Goal: Check status: Check status

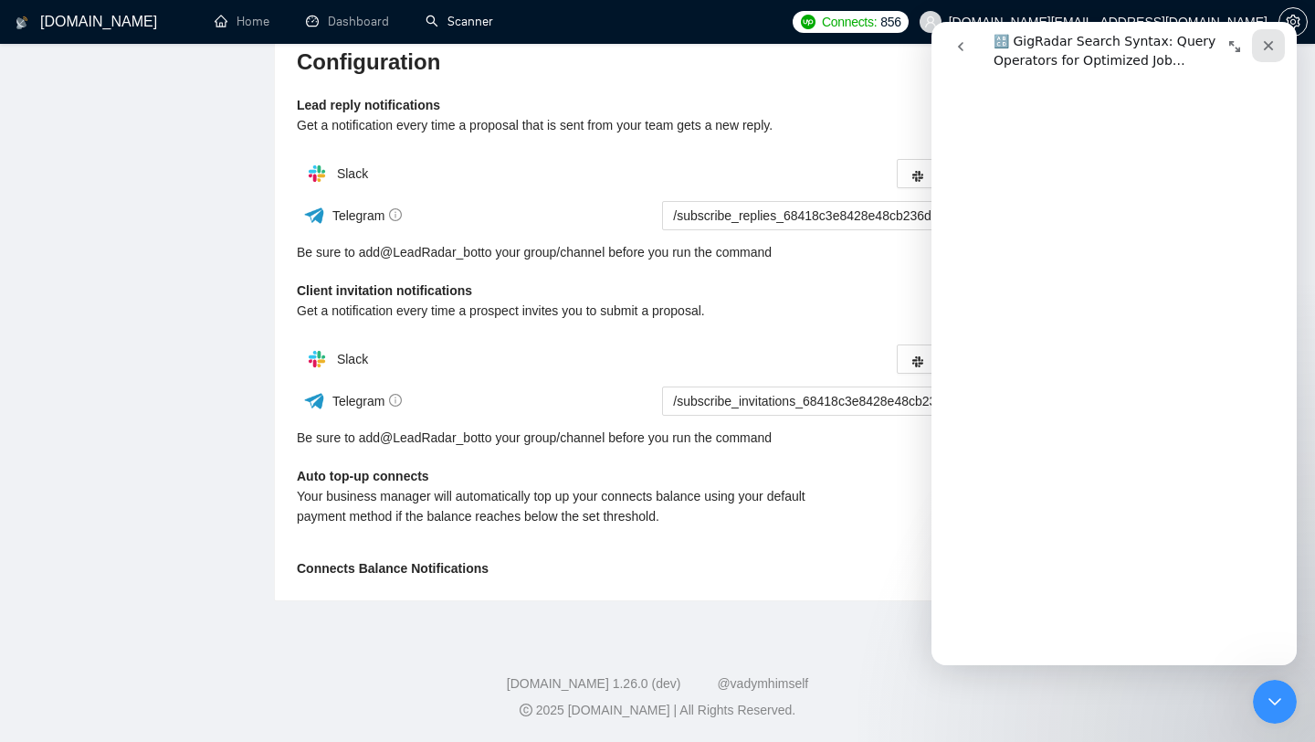
scroll to position [6444, 0]
click at [1264, 41] on icon "Закрыть" at bounding box center [1268, 45] width 15 height 15
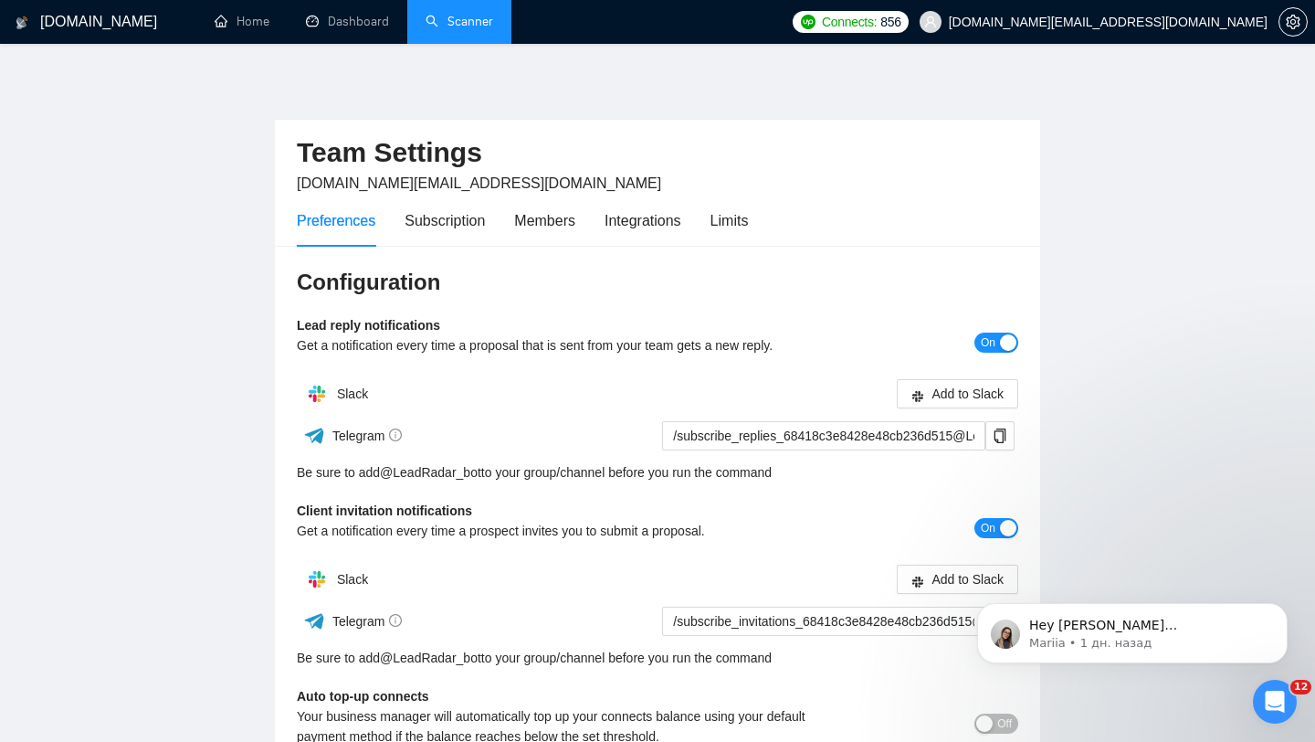
scroll to position [0, 0]
click at [326, 25] on link "Dashboard" at bounding box center [347, 22] width 83 height 16
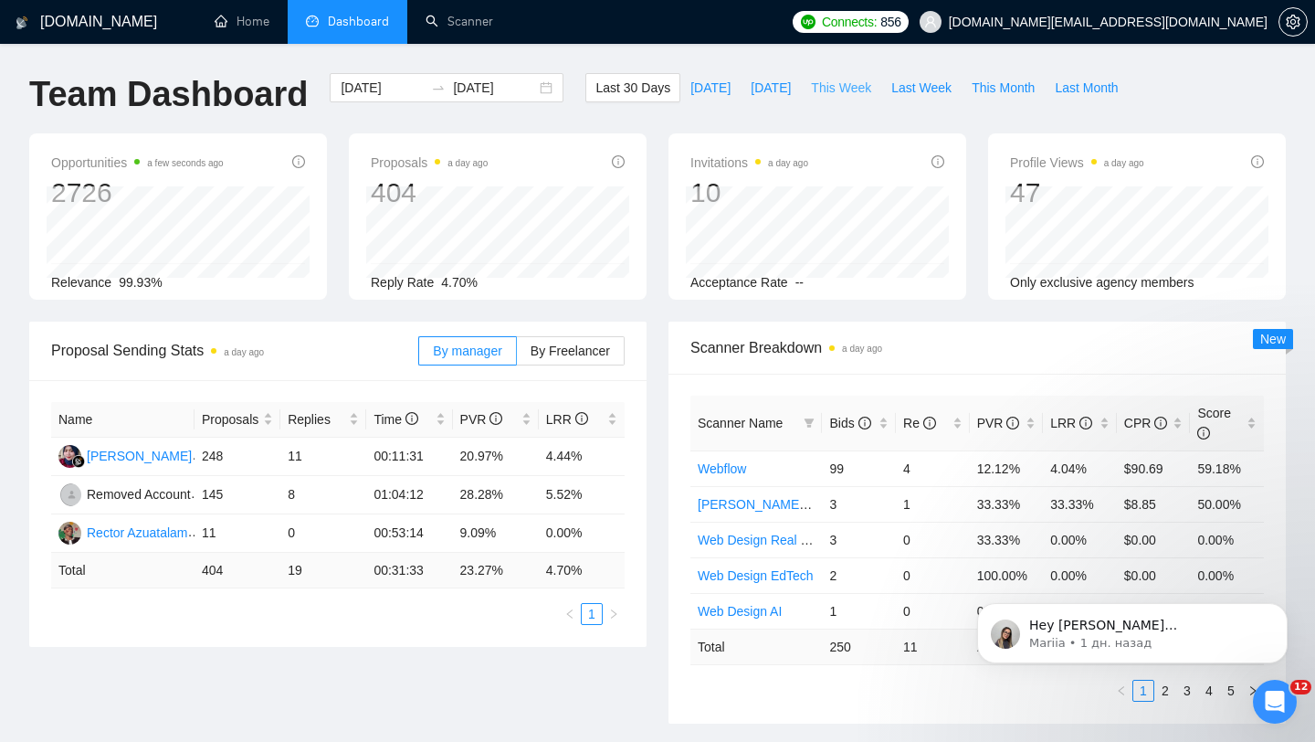
click at [812, 90] on span "This Week" at bounding box center [841, 88] width 60 height 20
type input "[DATE]"
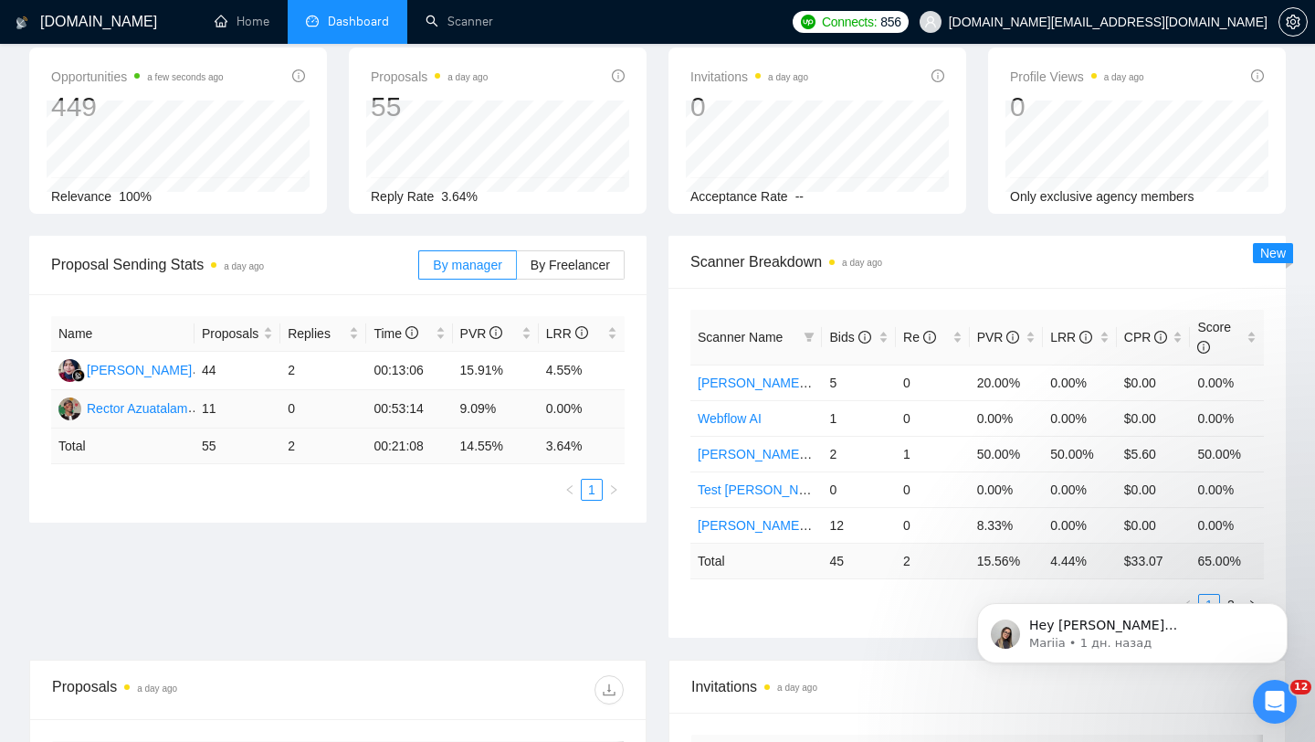
scroll to position [107, 0]
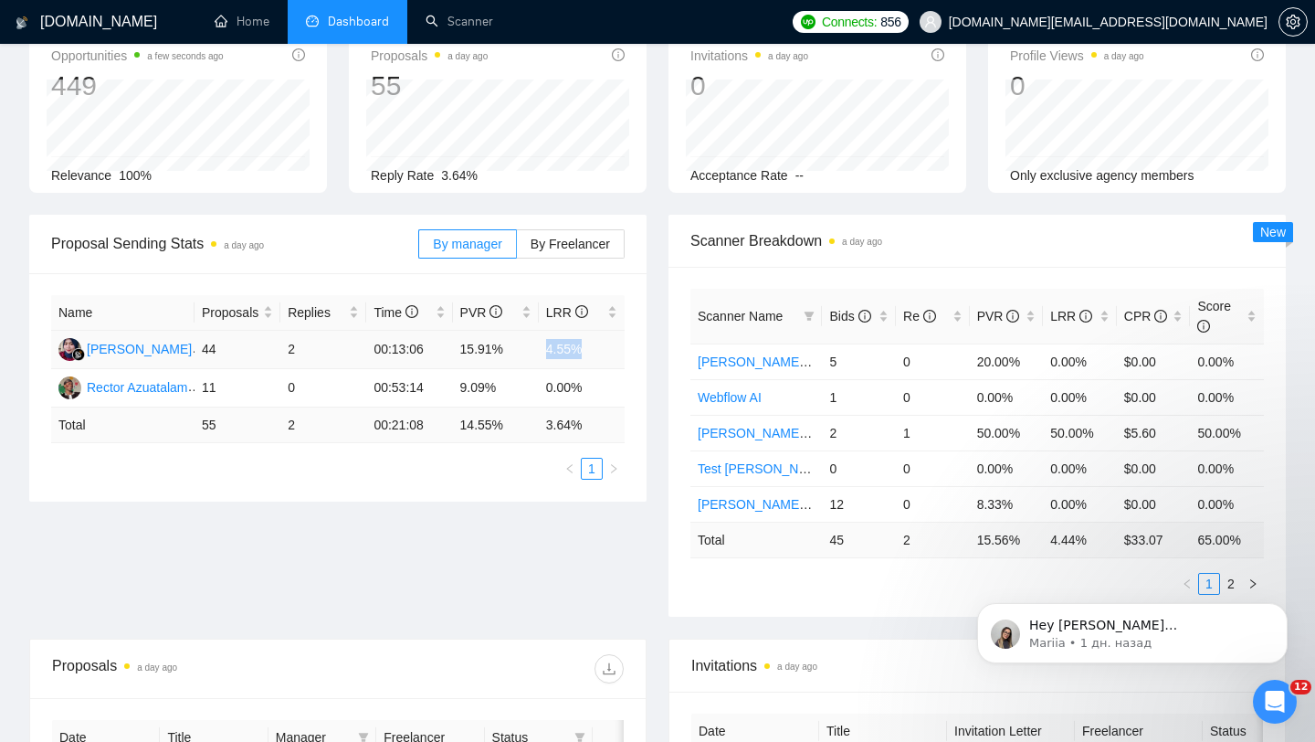
drag, startPoint x: 540, startPoint y: 352, endPoint x: 638, endPoint y: 352, distance: 98.6
click at [638, 352] on div "Name Proposals Replies Time PVR LRR [PERSON_NAME] 44 2 00:13:06 15.91% 4.55% [P…" at bounding box center [337, 387] width 617 height 228
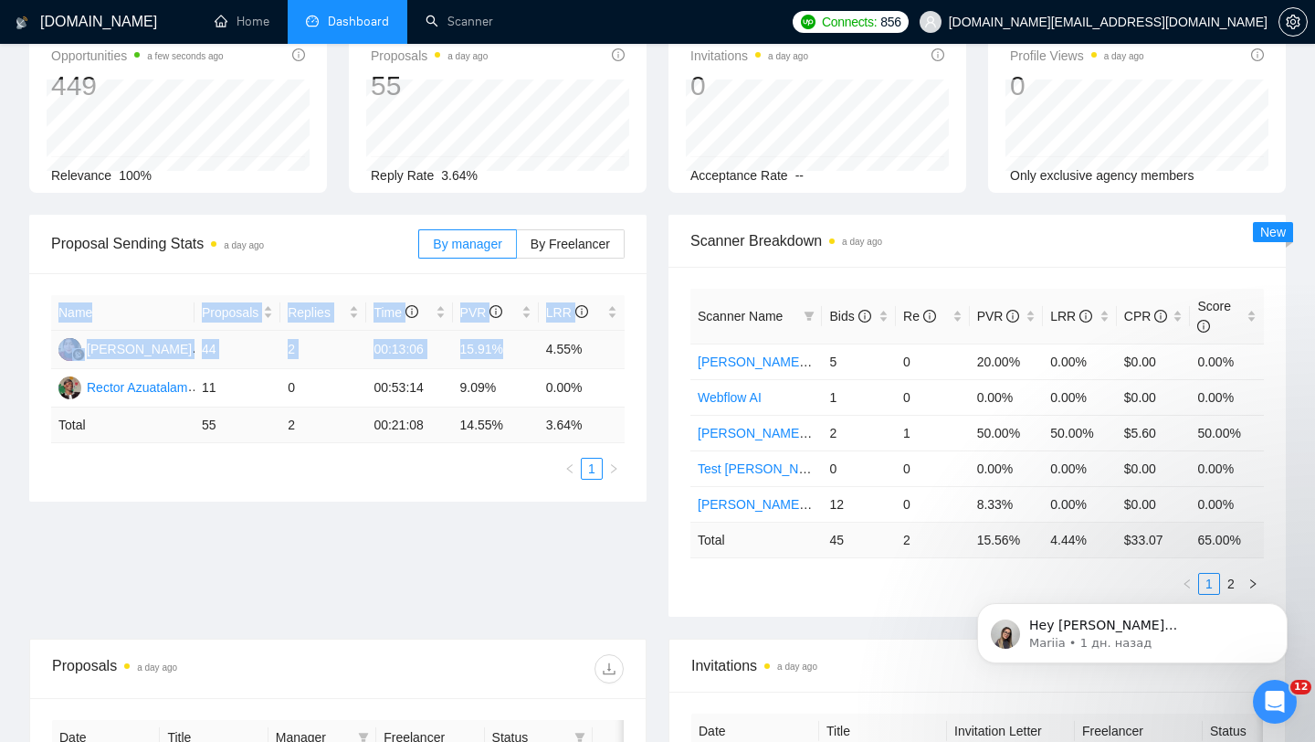
click at [552, 350] on td "4.55%" at bounding box center [582, 350] width 86 height 38
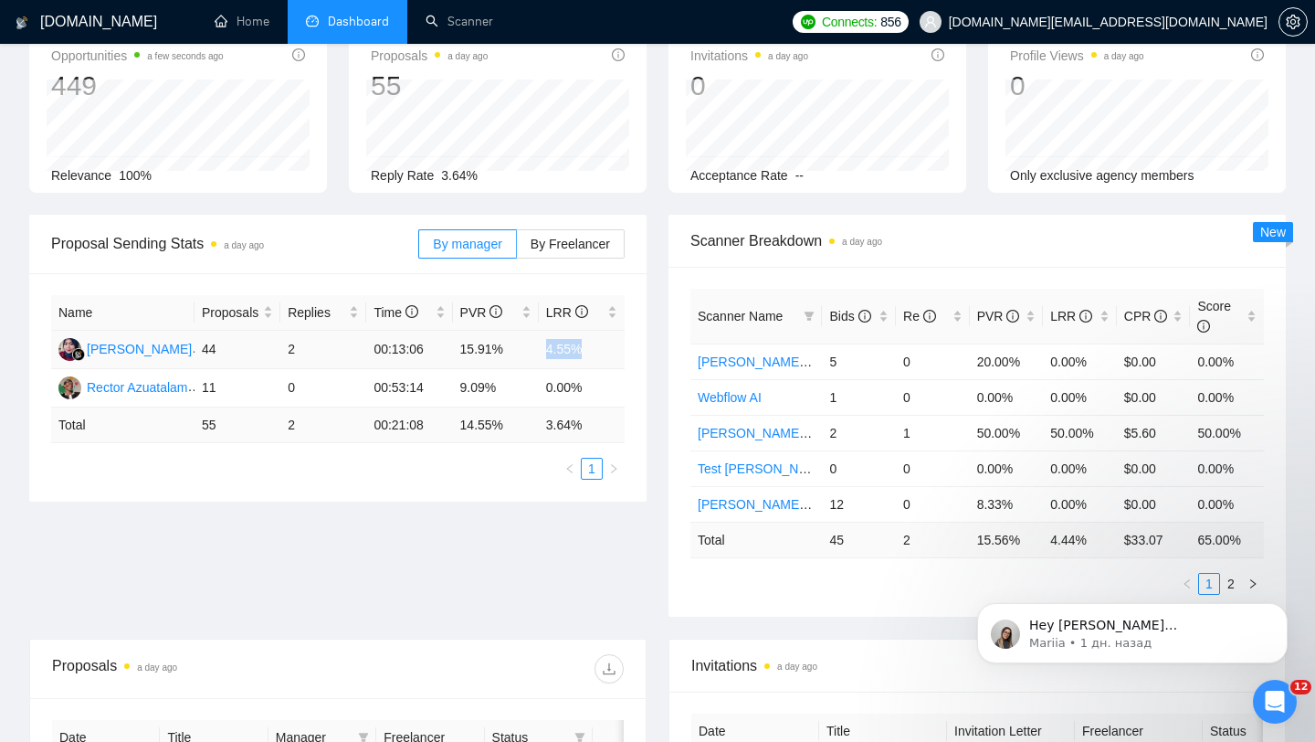
drag, startPoint x: 542, startPoint y: 347, endPoint x: 585, endPoint y: 347, distance: 42.9
click at [585, 347] on td "4.55%" at bounding box center [582, 350] width 86 height 38
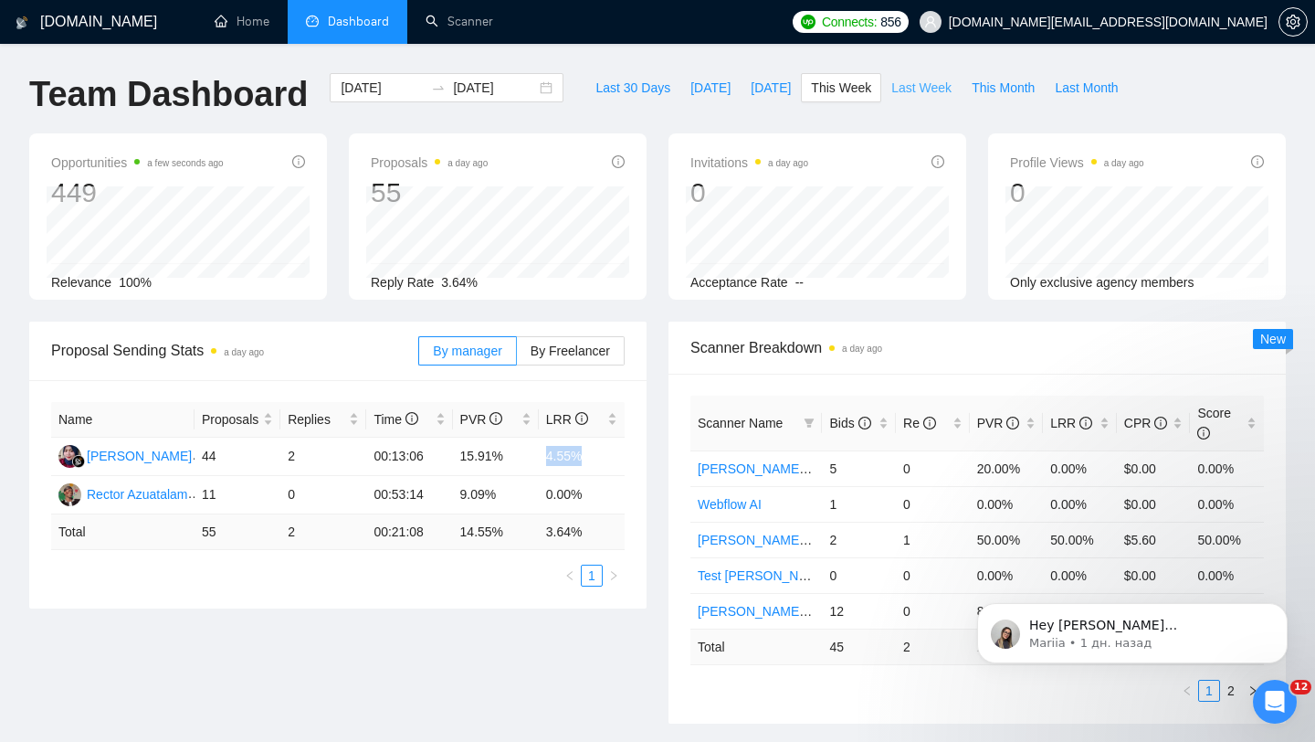
click at [901, 92] on span "Last Week" at bounding box center [921, 88] width 60 height 20
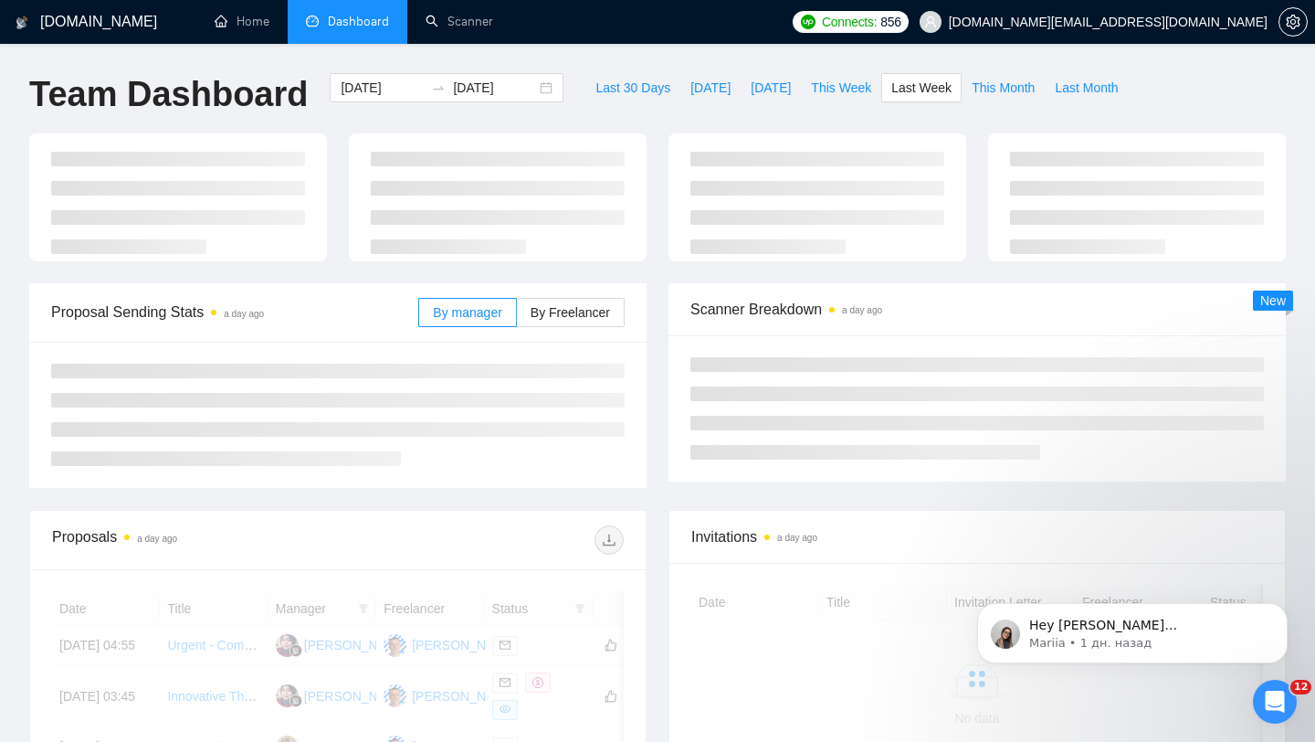
type input "[DATE]"
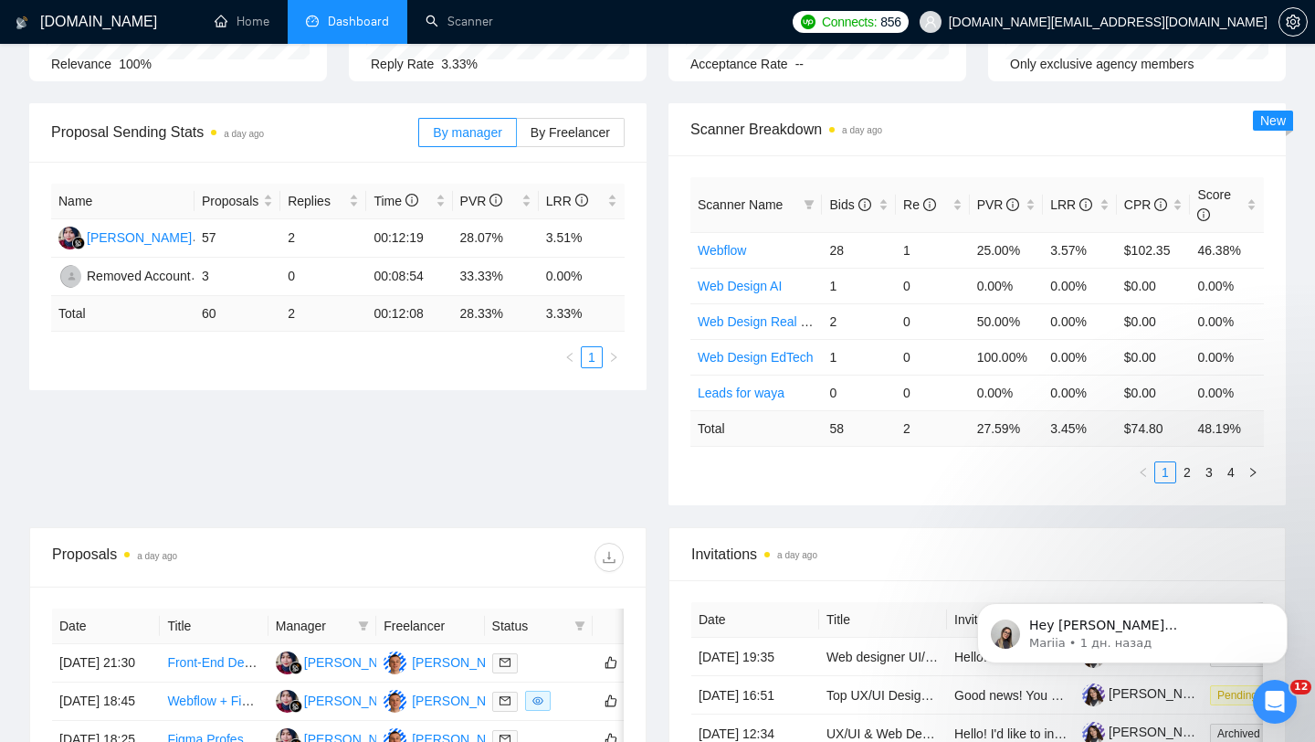
scroll to position [225, 0]
